Goal: Find specific page/section: Find specific page/section

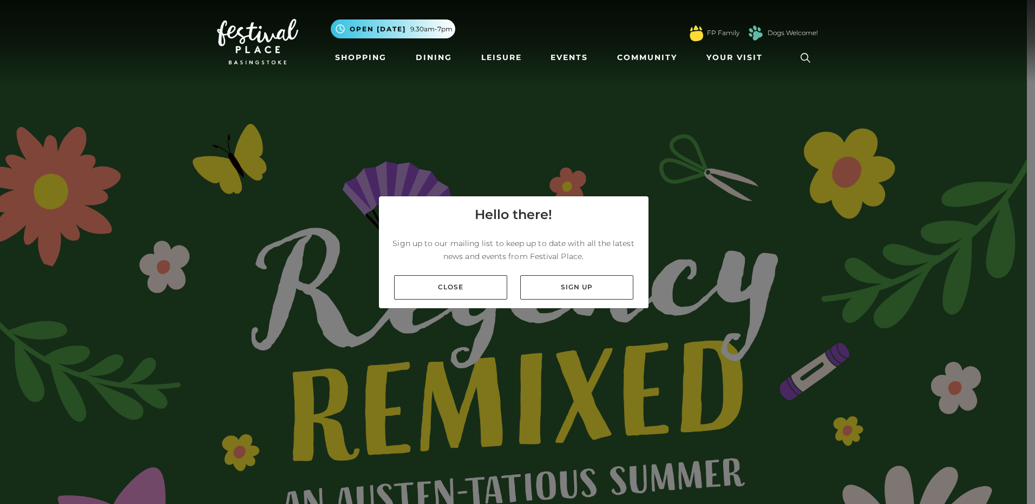
drag, startPoint x: 426, startPoint y: 286, endPoint x: 442, endPoint y: 302, distance: 23.0
click at [426, 286] on link "Close" at bounding box center [450, 287] width 113 height 24
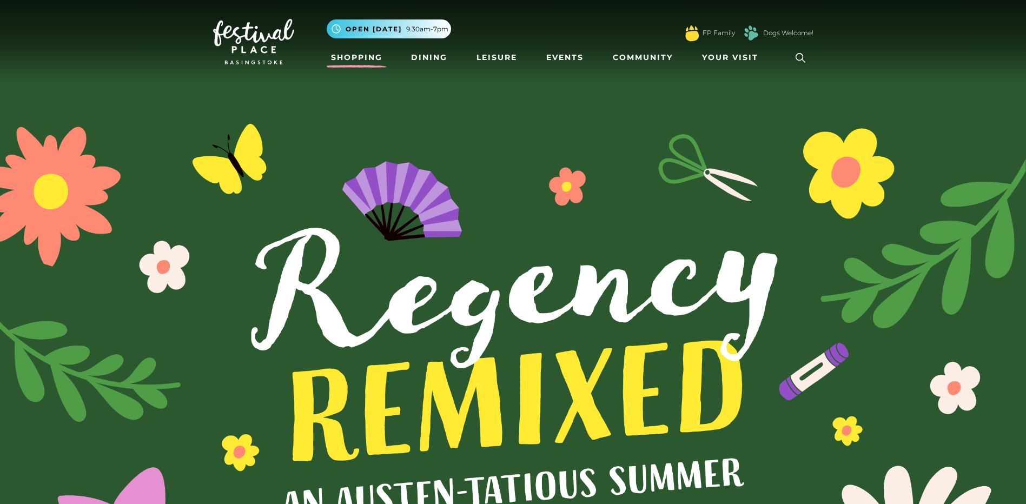
click at [354, 61] on link "Shopping" at bounding box center [357, 58] width 60 height 20
click at [417, 60] on link "Dining" at bounding box center [429, 58] width 45 height 20
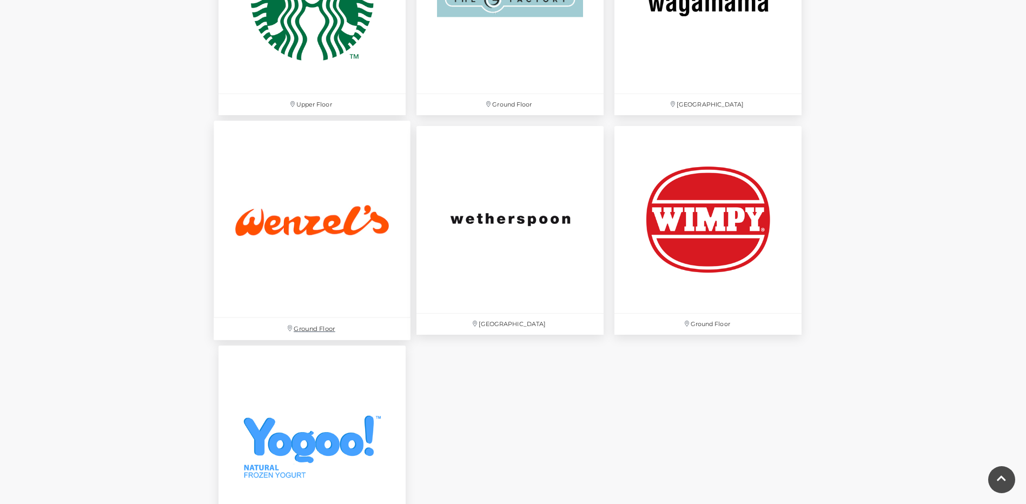
scroll to position [3463, 0]
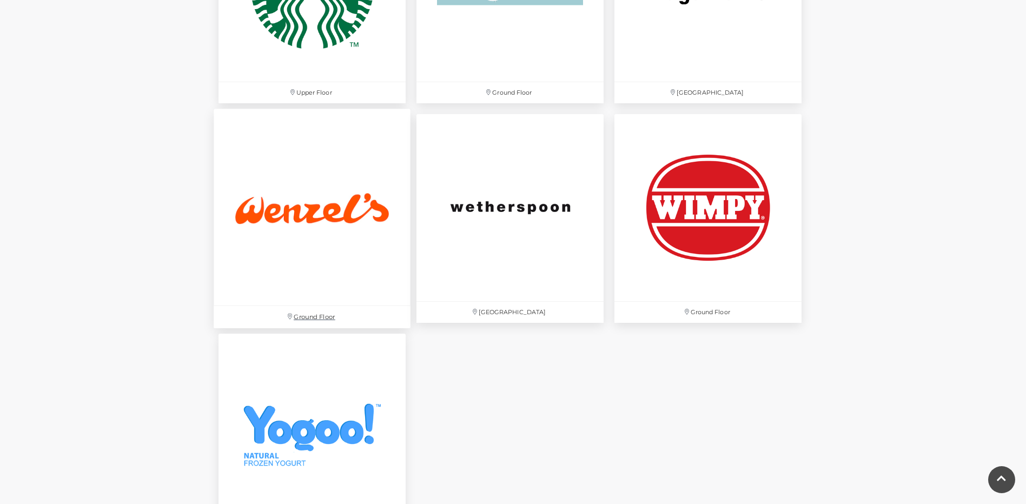
click at [341, 285] on img at bounding box center [312, 207] width 197 height 197
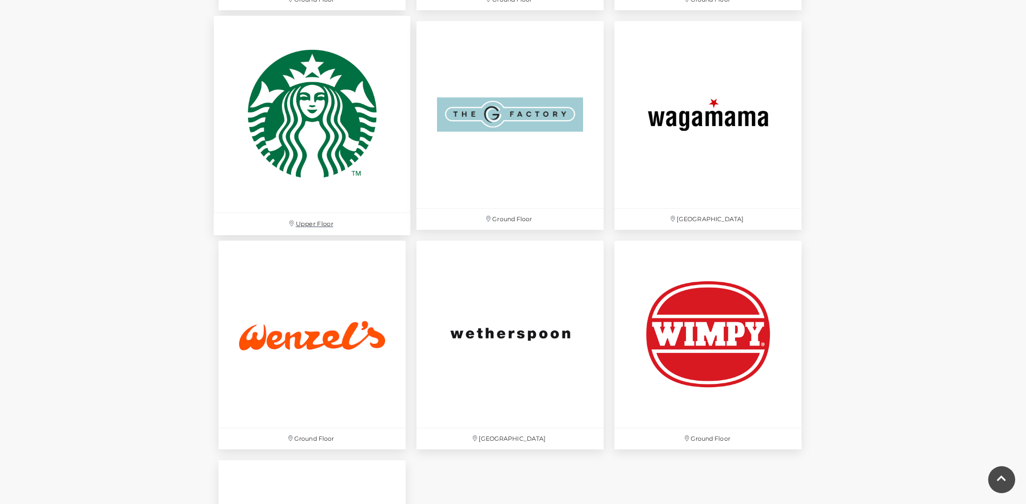
scroll to position [3246, 0]
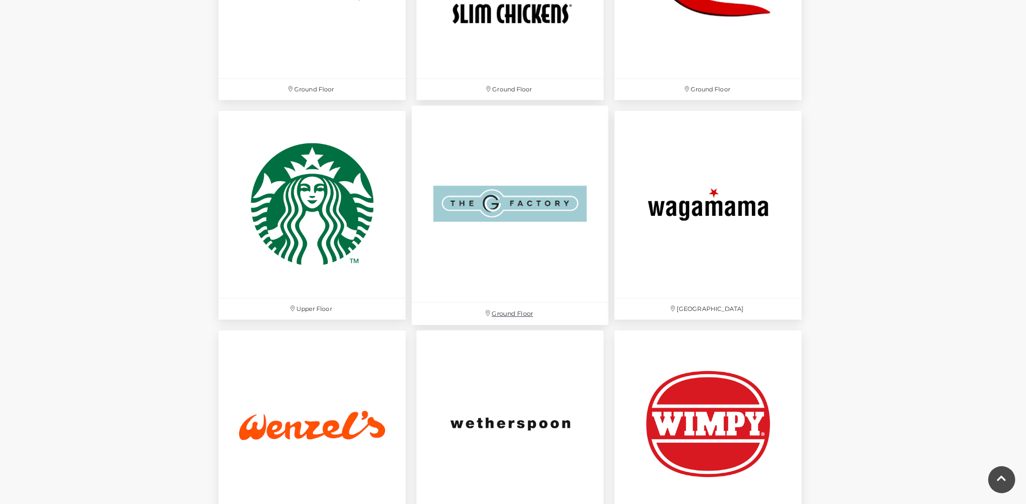
click at [556, 213] on img at bounding box center [510, 204] width 197 height 197
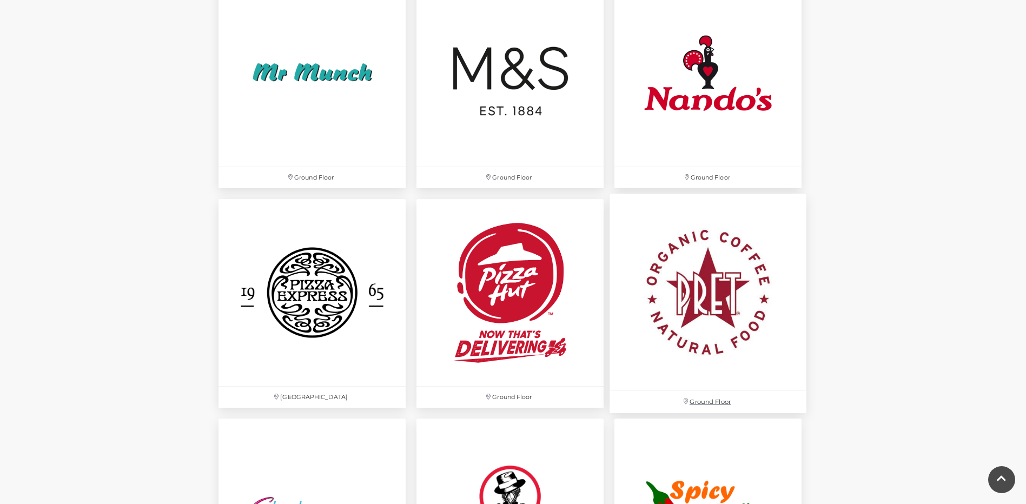
scroll to position [2651, 0]
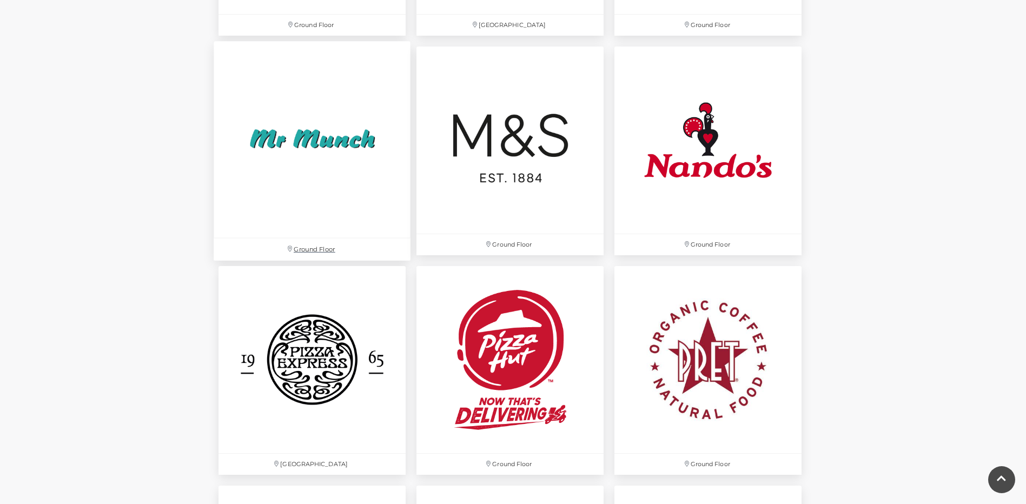
click at [354, 147] on img at bounding box center [312, 139] width 197 height 197
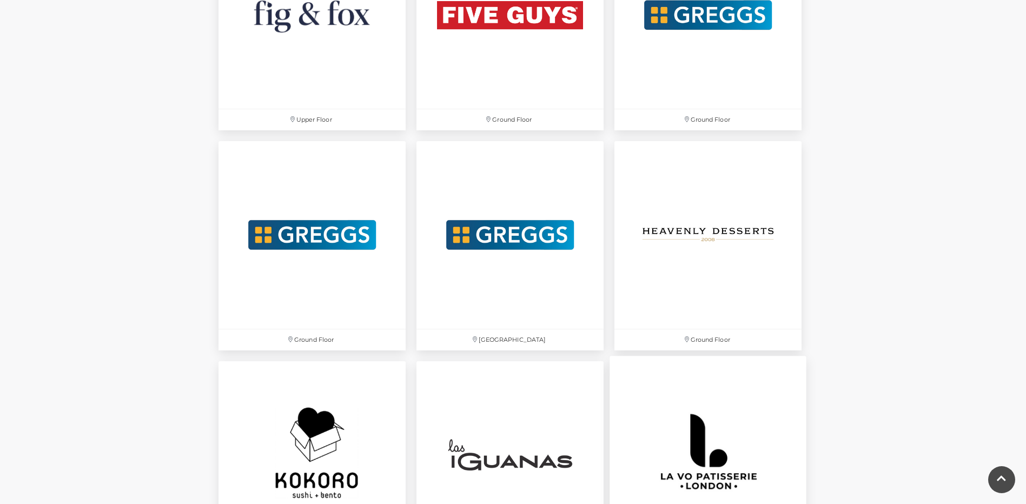
scroll to position [2110, 0]
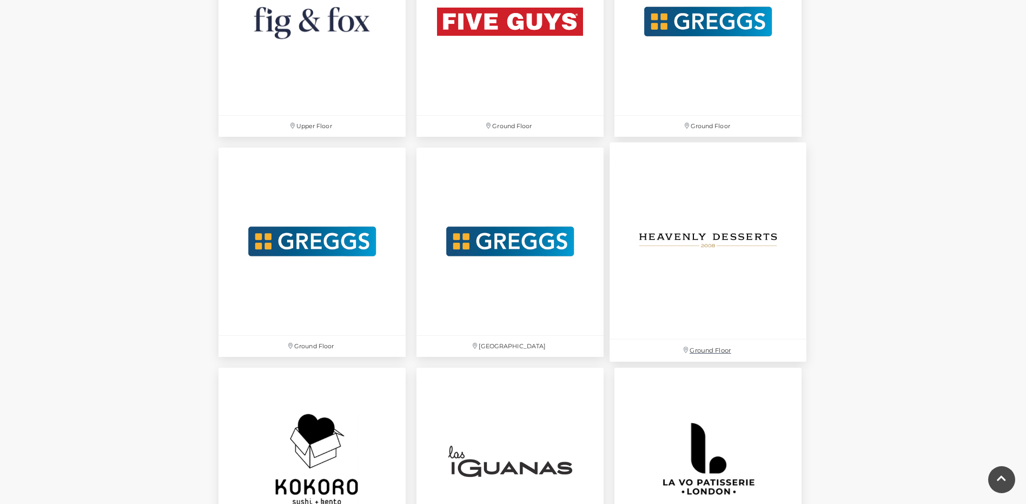
click at [707, 251] on img at bounding box center [708, 241] width 197 height 197
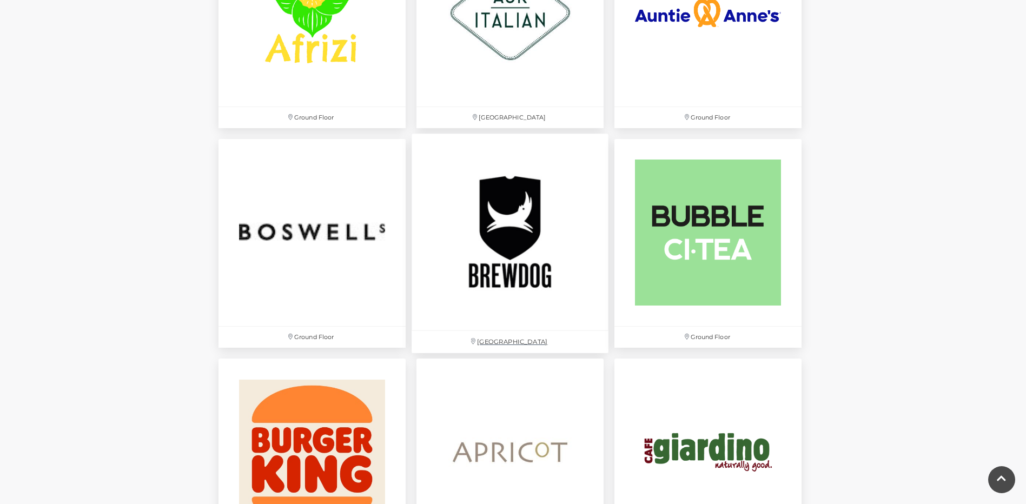
scroll to position [649, 0]
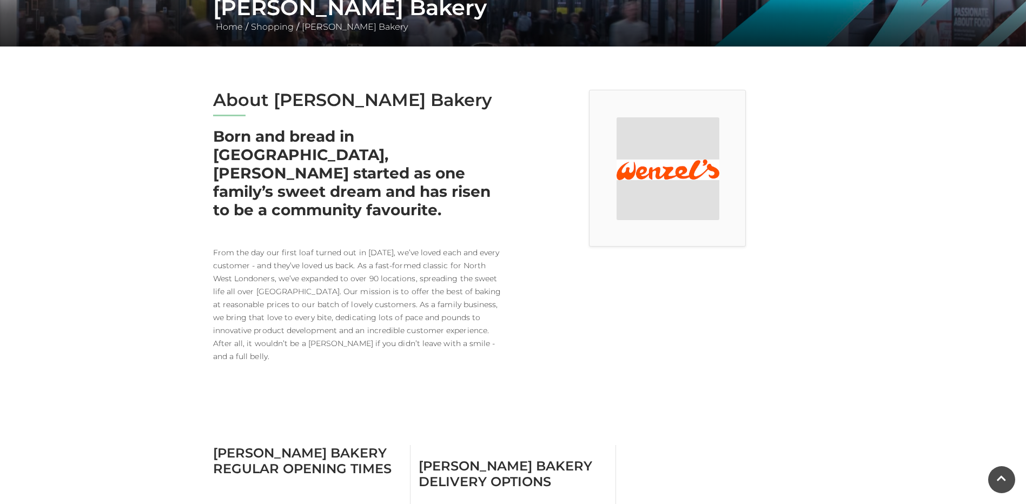
scroll to position [108, 0]
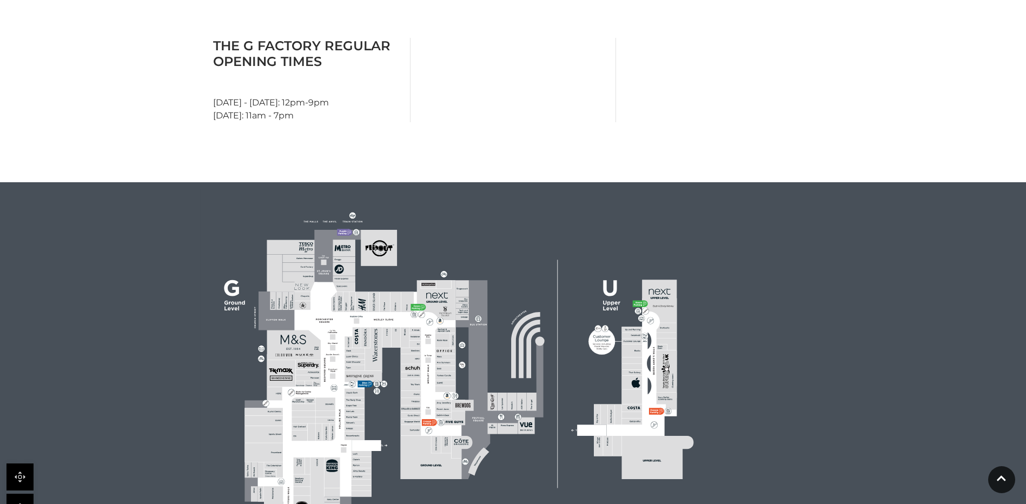
scroll to position [649, 0]
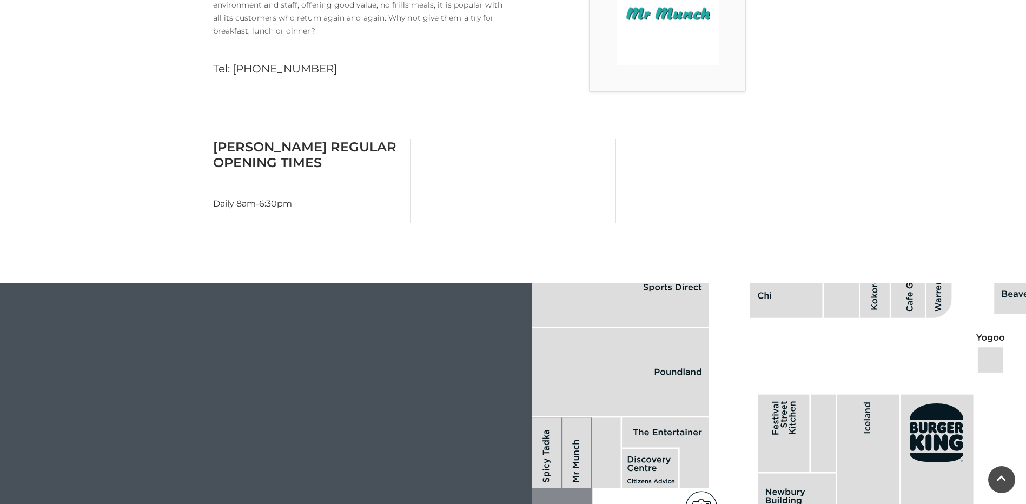
scroll to position [216, 0]
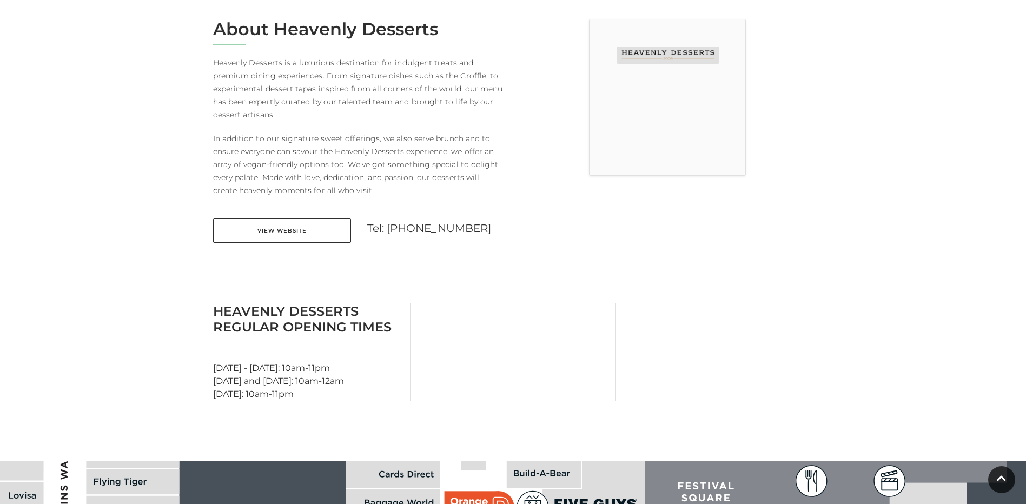
scroll to position [216, 0]
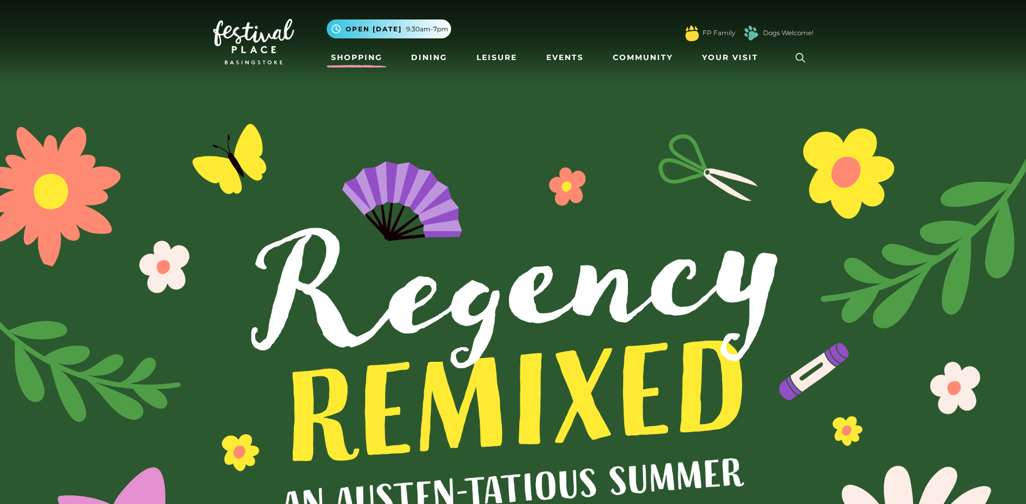
click at [353, 57] on link "Shopping" at bounding box center [357, 58] width 60 height 20
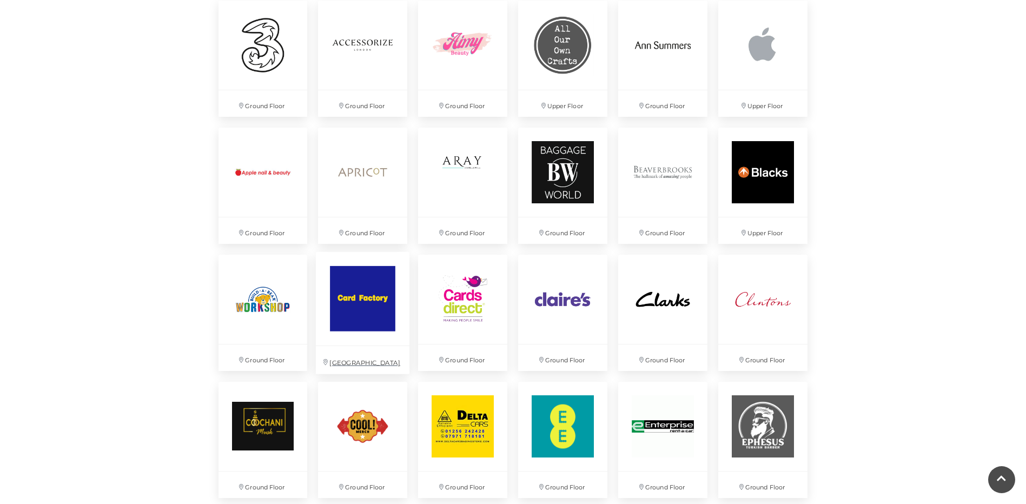
scroll to position [541, 0]
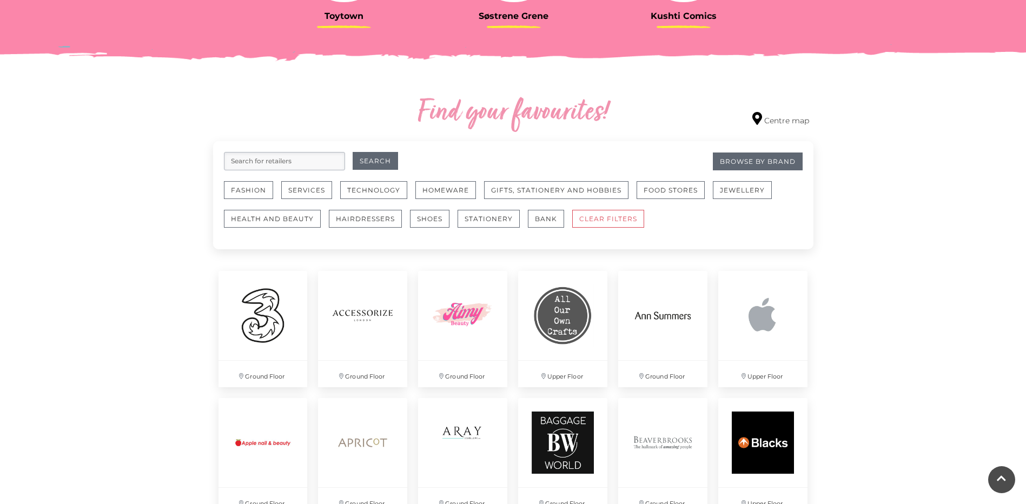
click at [287, 162] on input "search" at bounding box center [284, 161] width 121 height 18
type input "prim"
click at [353, 152] on button "Search" at bounding box center [375, 161] width 45 height 18
